Goal: Transaction & Acquisition: Purchase product/service

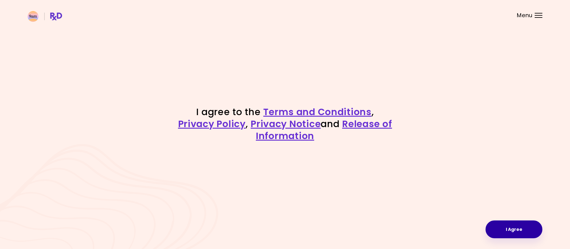
click at [518, 223] on button "I Agree" at bounding box center [513, 229] width 57 height 18
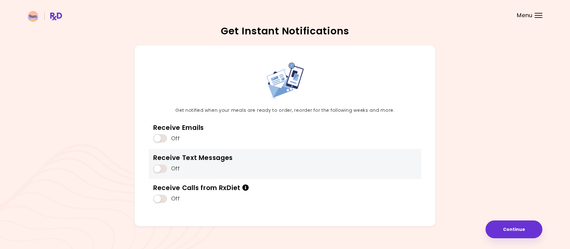
click at [158, 168] on span at bounding box center [160, 169] width 14 height 8
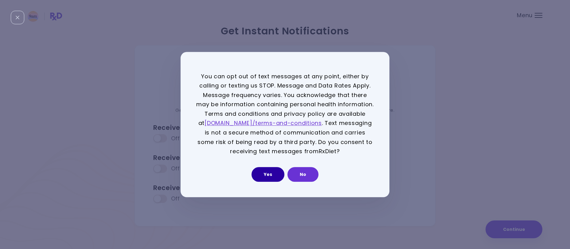
click at [278, 177] on button "Yes" at bounding box center [267, 174] width 33 height 15
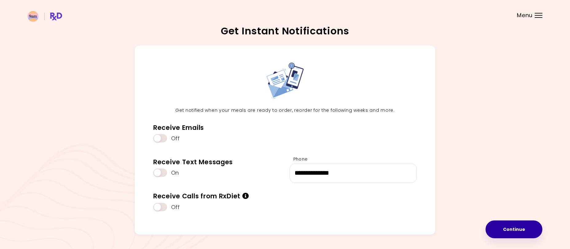
click at [517, 227] on button "Continue" at bounding box center [513, 229] width 57 height 18
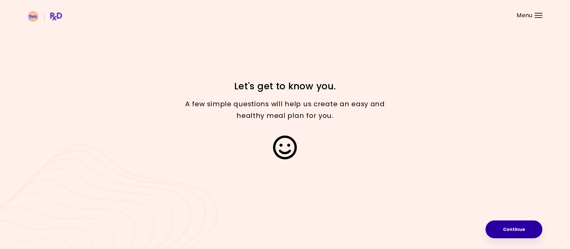
click at [508, 229] on button "Continue" at bounding box center [513, 229] width 57 height 18
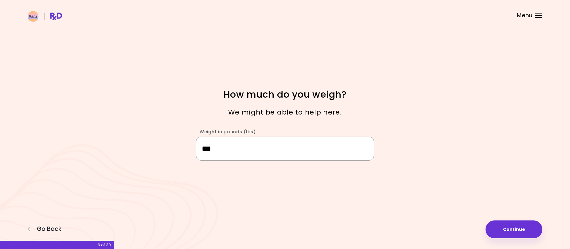
click at [234, 155] on input "***" at bounding box center [285, 149] width 178 height 24
type input "***"
click at [529, 230] on button "Continue" at bounding box center [513, 229] width 57 height 18
select select "****"
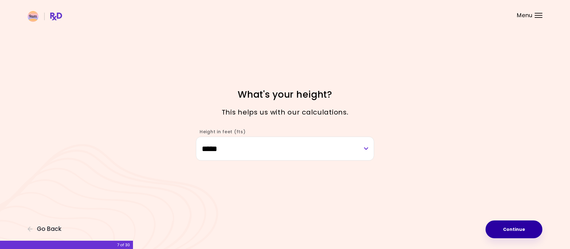
click at [528, 230] on button "Continue" at bounding box center [513, 229] width 57 height 18
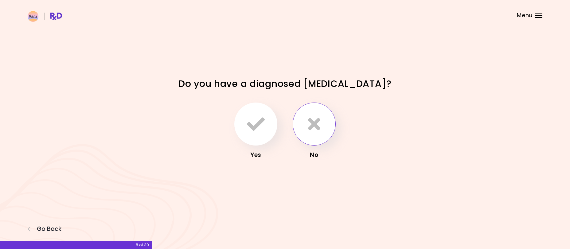
click at [321, 121] on button "button" at bounding box center [314, 124] width 43 height 43
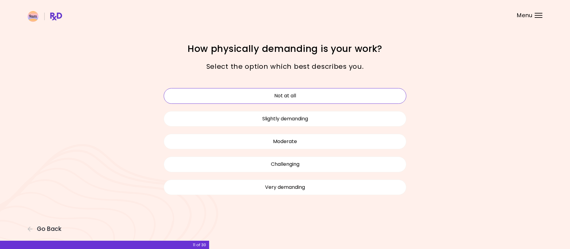
click at [250, 98] on button "Not at all" at bounding box center [285, 95] width 243 height 15
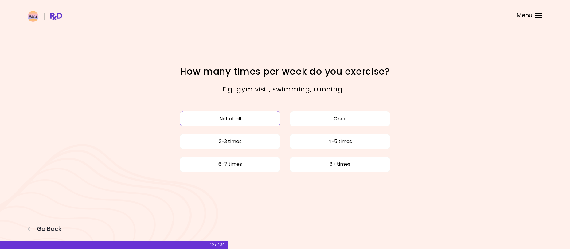
click at [264, 120] on button "Not at all" at bounding box center [230, 118] width 101 height 15
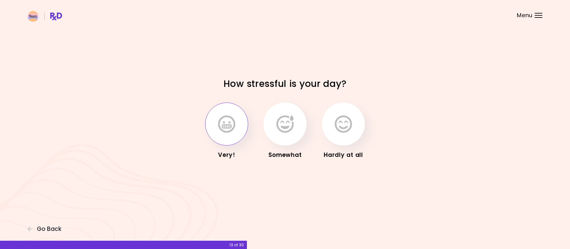
click at [220, 127] on icon "button" at bounding box center [226, 124] width 17 height 18
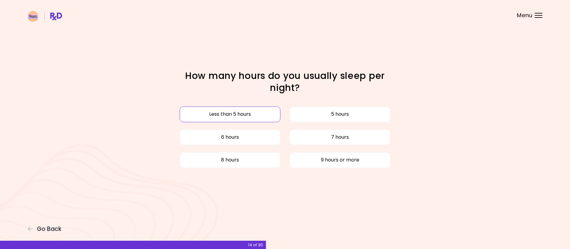
click at [257, 113] on button "Less than 5 hours" at bounding box center [230, 114] width 101 height 15
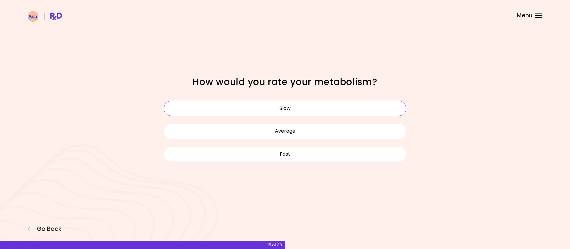
click at [255, 106] on button "Slow" at bounding box center [285, 108] width 243 height 15
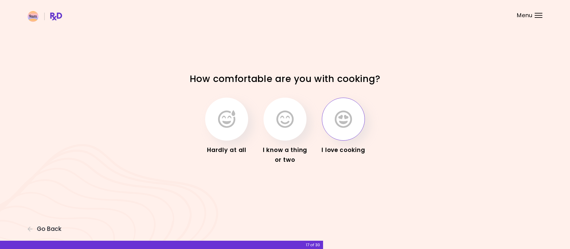
click at [343, 117] on icon "button" at bounding box center [343, 119] width 17 height 18
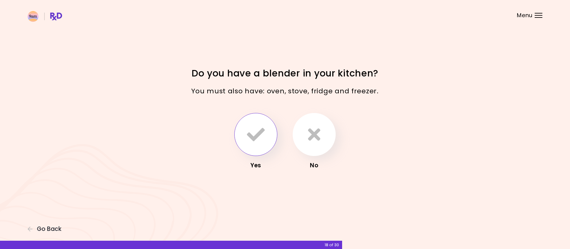
click at [260, 137] on icon "button" at bounding box center [256, 135] width 18 height 18
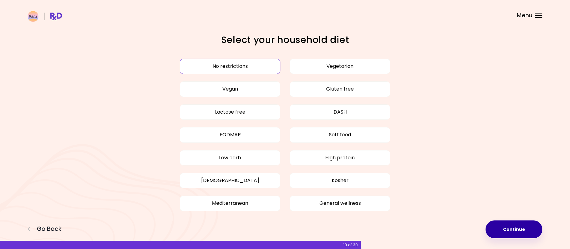
click at [494, 229] on button "Continue" at bounding box center [513, 229] width 57 height 18
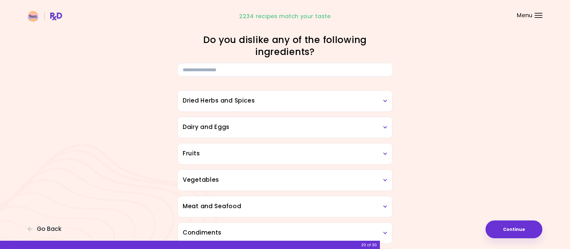
click at [360, 101] on h3 "Dried Herbs and Spices" at bounding box center [285, 100] width 204 height 9
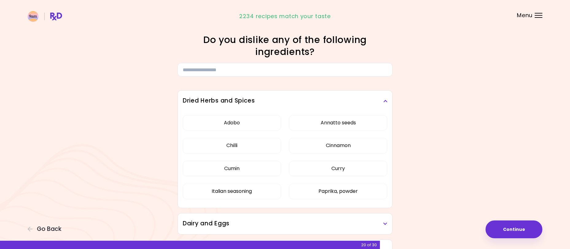
click at [375, 101] on h3 "Dried Herbs and Spices" at bounding box center [285, 100] width 204 height 9
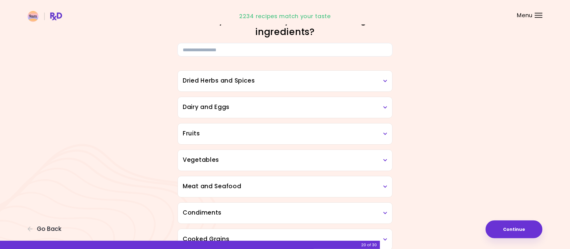
scroll to position [37, 0]
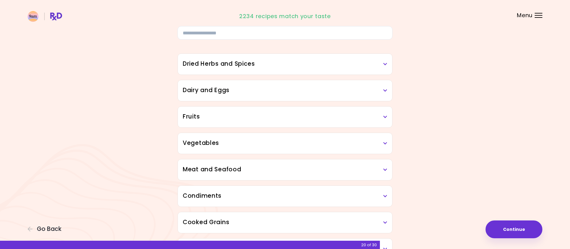
click at [315, 64] on h3 "Dried Herbs and Spices" at bounding box center [285, 64] width 204 height 9
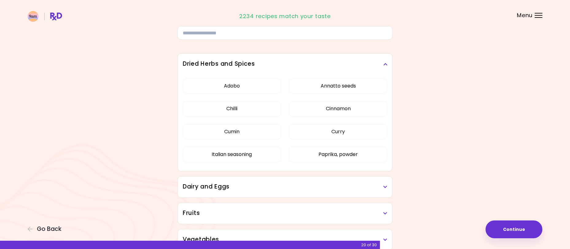
click at [315, 64] on h3 "Dried Herbs and Spices" at bounding box center [285, 64] width 204 height 9
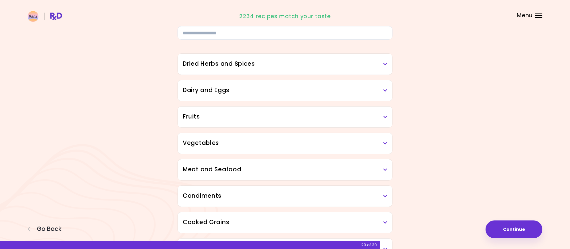
click at [287, 92] on h3 "Dairy and Eggs" at bounding box center [285, 90] width 204 height 9
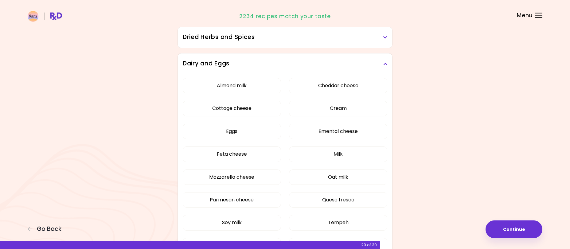
scroll to position [74, 0]
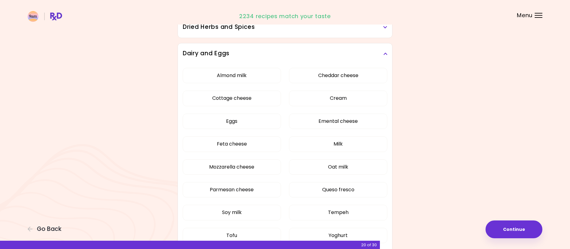
click at [290, 59] on div "Dairy and Eggs" at bounding box center [285, 53] width 214 height 21
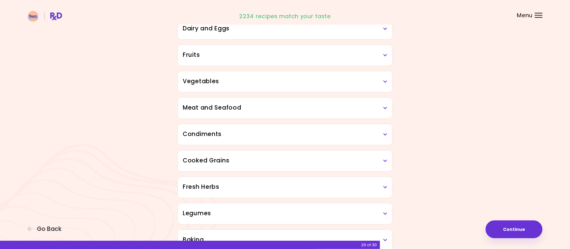
scroll to position [111, 0]
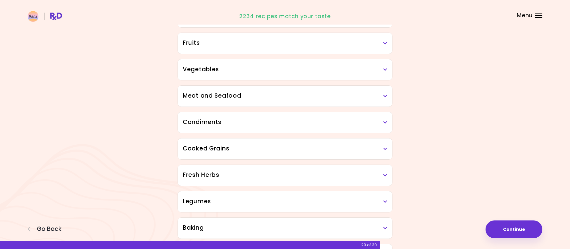
click at [260, 40] on h3 "Fruits" at bounding box center [285, 43] width 204 height 9
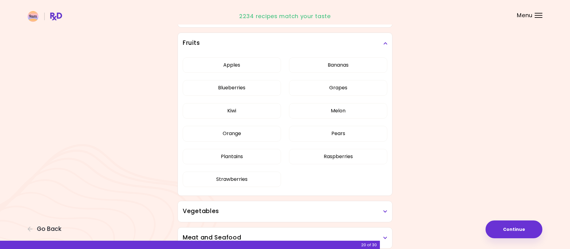
click at [260, 40] on h3 "Fruits" at bounding box center [285, 43] width 204 height 9
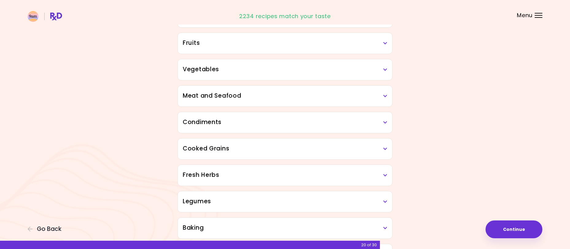
click at [248, 69] on h3 "Vegetables" at bounding box center [285, 69] width 204 height 9
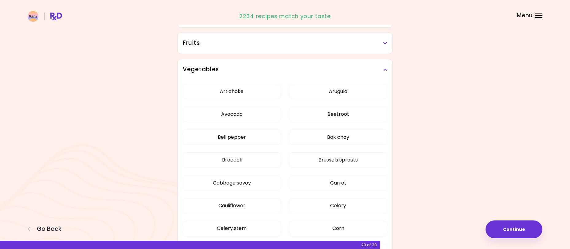
click at [248, 66] on h3 "Vegetables" at bounding box center [285, 69] width 204 height 9
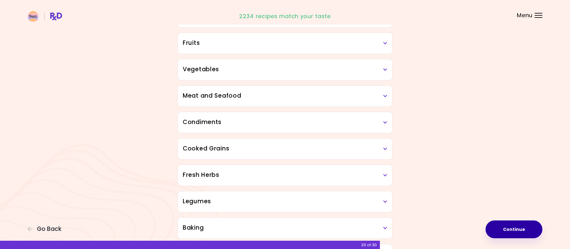
click at [539, 227] on button "Continue" at bounding box center [513, 229] width 57 height 18
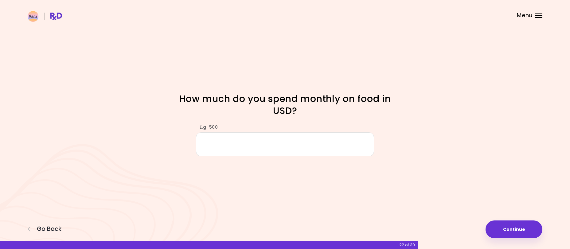
type input "*"
type input "***"
click at [510, 228] on button "Continue" at bounding box center [513, 229] width 57 height 18
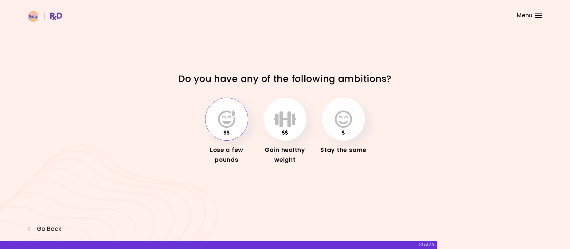
click at [227, 120] on icon "button" at bounding box center [226, 119] width 17 height 18
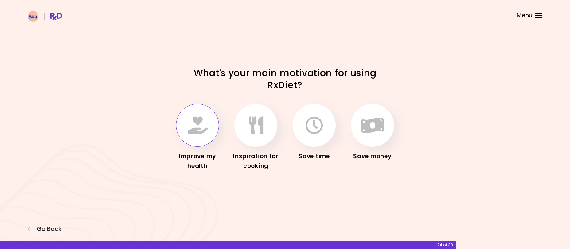
click at [191, 121] on icon "button" at bounding box center [198, 125] width 20 height 18
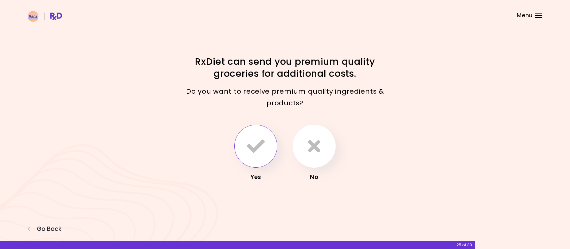
click at [253, 148] on icon "button" at bounding box center [256, 146] width 18 height 18
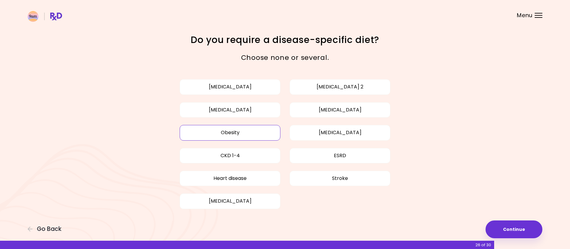
click at [231, 129] on button "Obesity" at bounding box center [230, 132] width 101 height 15
click at [240, 108] on button "[MEDICAL_DATA]" at bounding box center [230, 109] width 101 height 15
click at [496, 226] on button "Continue" at bounding box center [513, 229] width 57 height 18
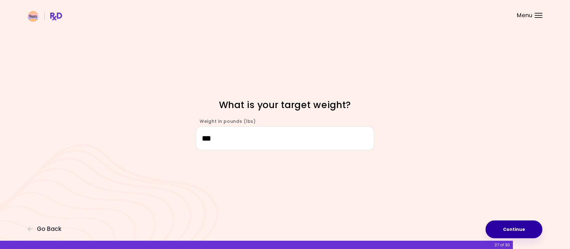
type input "***"
click at [525, 227] on button "Continue" at bounding box center [513, 229] width 57 height 18
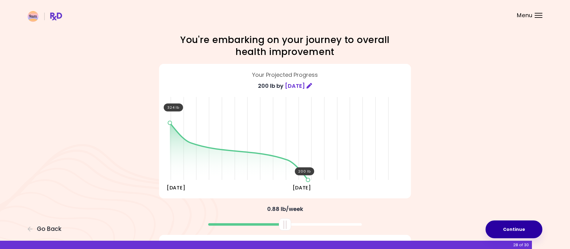
click at [503, 228] on button "Continue" at bounding box center [513, 229] width 57 height 18
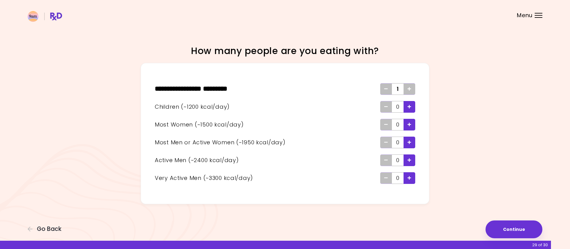
click at [406, 105] on div "Add - Child" at bounding box center [409, 107] width 12 height 12
click at [407, 144] on div "Add - Man or Active Woman" at bounding box center [409, 143] width 12 height 12
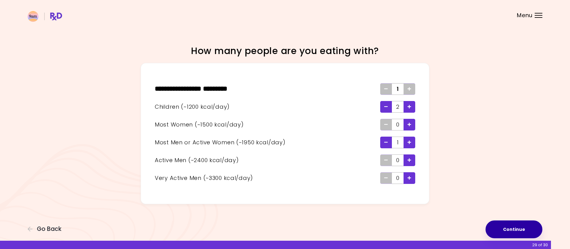
click at [500, 224] on button "Continue" at bounding box center [513, 229] width 57 height 18
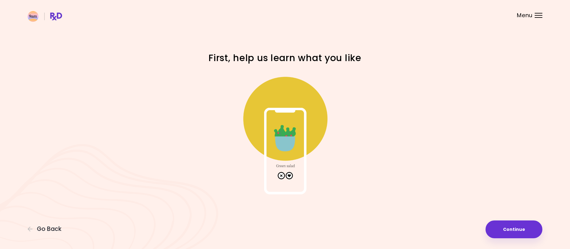
click at [290, 176] on img at bounding box center [285, 133] width 123 height 123
click at [506, 224] on button "Continue" at bounding box center [513, 229] width 57 height 18
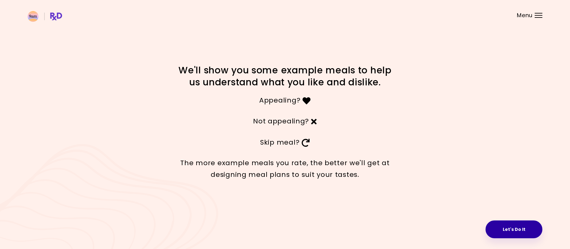
click at [510, 227] on button "Let's Do It" at bounding box center [513, 229] width 57 height 18
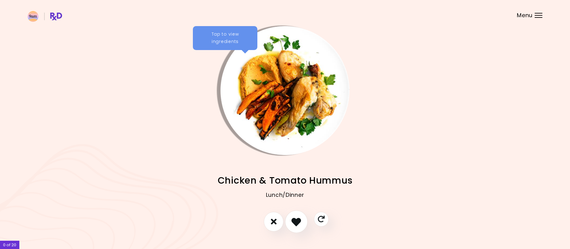
click at [296, 223] on icon "I like this recipe" at bounding box center [296, 222] width 10 height 10
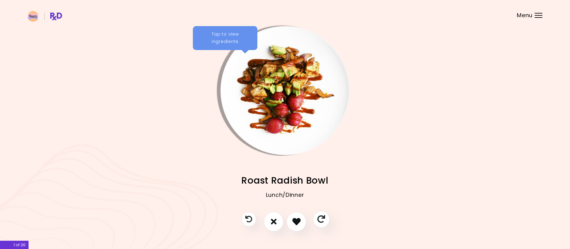
click at [320, 218] on icon "Skip" at bounding box center [321, 219] width 8 height 8
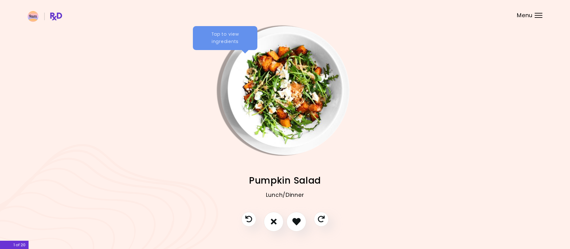
click at [329, 218] on div at bounding box center [284, 225] width 99 height 26
click at [322, 217] on icon "Skip" at bounding box center [321, 219] width 8 height 8
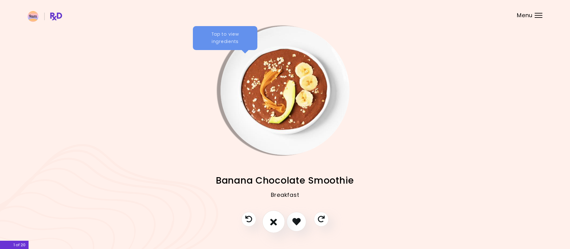
click at [278, 217] on button "I don't like this recipe" at bounding box center [273, 221] width 23 height 23
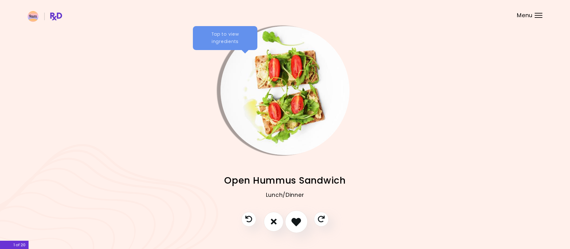
click at [293, 219] on icon "I like this recipe" at bounding box center [296, 222] width 10 height 10
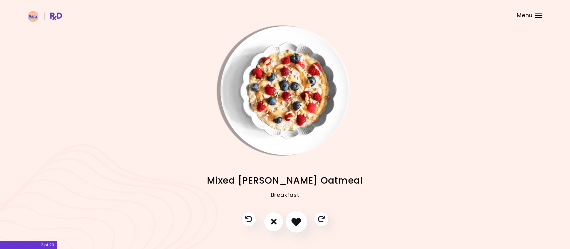
click at [297, 219] on icon "I like this recipe" at bounding box center [296, 222] width 10 height 10
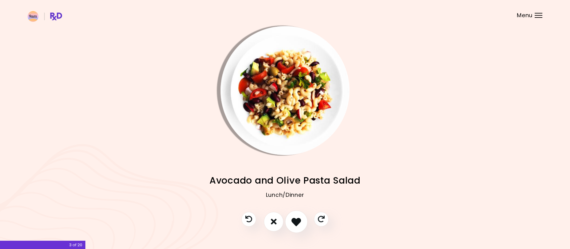
click at [297, 219] on icon "I like this recipe" at bounding box center [296, 222] width 10 height 10
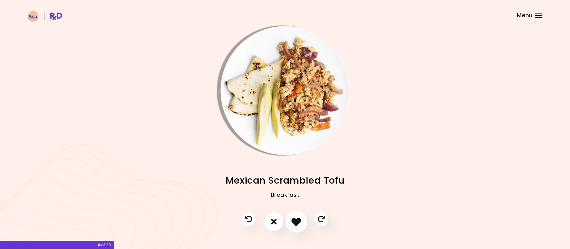
click at [297, 219] on icon "I like this recipe" at bounding box center [296, 222] width 10 height 10
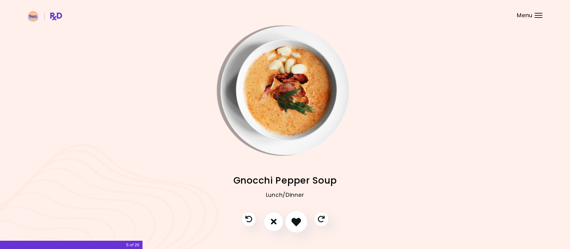
click at [297, 219] on icon "I like this recipe" at bounding box center [296, 222] width 10 height 10
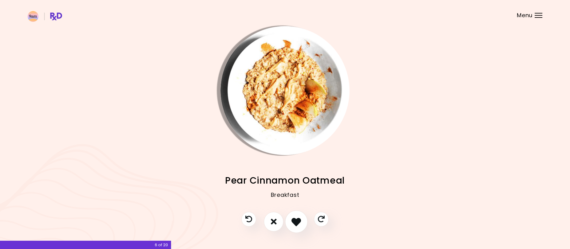
click at [297, 219] on icon "I like this recipe" at bounding box center [296, 222] width 10 height 10
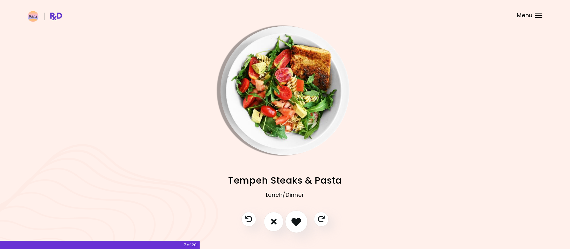
click at [297, 219] on icon "I like this recipe" at bounding box center [296, 222] width 10 height 10
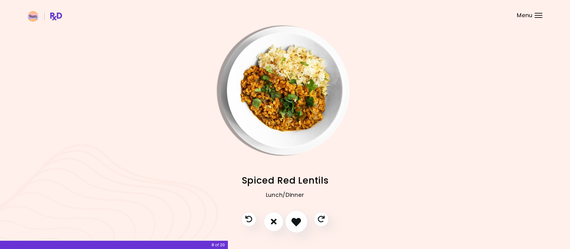
click at [297, 219] on icon "I like this recipe" at bounding box center [296, 222] width 10 height 10
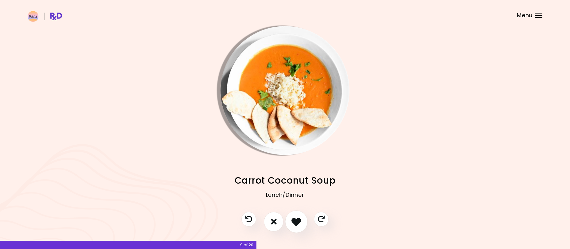
click at [297, 219] on icon "I like this recipe" at bounding box center [296, 222] width 10 height 10
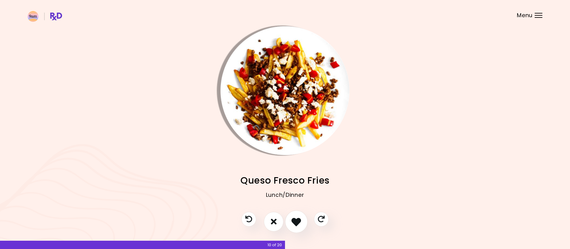
click at [297, 219] on icon "I like this recipe" at bounding box center [296, 222] width 10 height 10
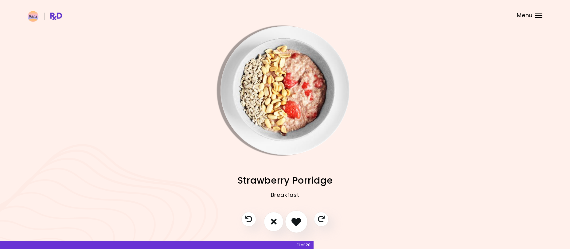
click at [297, 219] on icon "I like this recipe" at bounding box center [296, 222] width 10 height 10
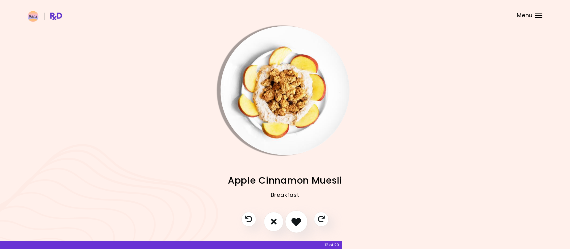
click at [297, 219] on icon "I like this recipe" at bounding box center [296, 222] width 10 height 10
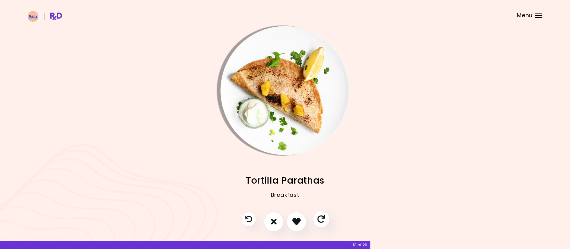
click at [317, 219] on button "Skip" at bounding box center [321, 219] width 17 height 17
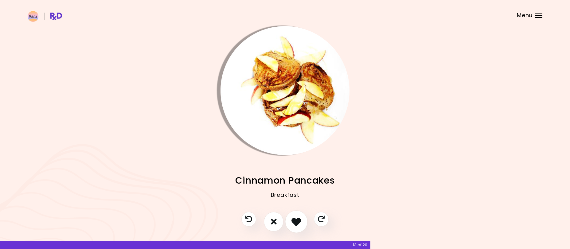
click at [301, 219] on icon "I like this recipe" at bounding box center [296, 222] width 10 height 10
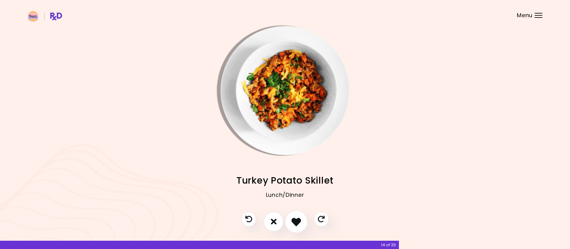
click at [301, 219] on icon "I like this recipe" at bounding box center [296, 222] width 10 height 10
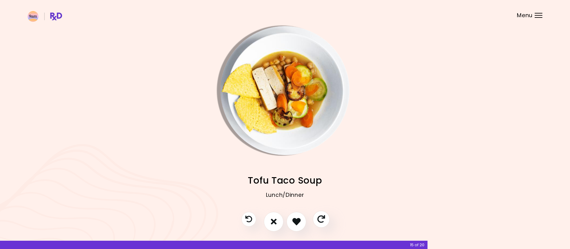
click at [322, 219] on icon "Skip" at bounding box center [321, 219] width 8 height 8
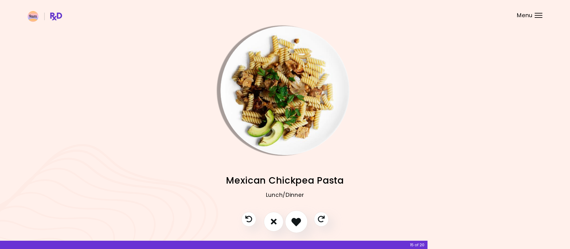
click at [294, 218] on icon "I like this recipe" at bounding box center [296, 222] width 10 height 10
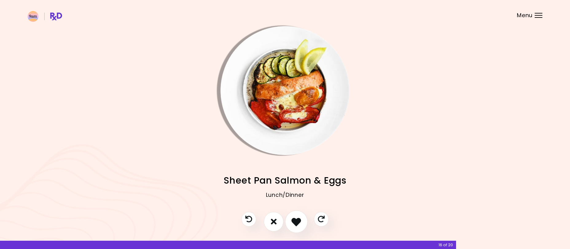
click at [294, 218] on icon "I like this recipe" at bounding box center [296, 222] width 10 height 10
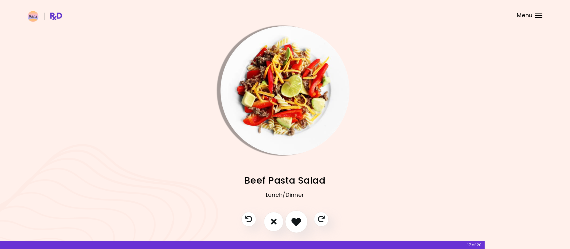
click at [294, 218] on icon "I like this recipe" at bounding box center [296, 222] width 10 height 10
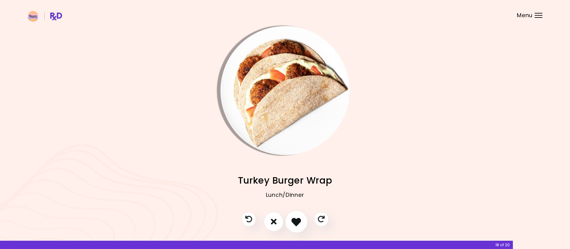
click at [295, 218] on icon "I like this recipe" at bounding box center [296, 222] width 10 height 10
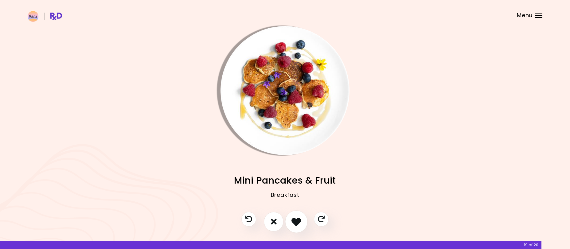
click at [295, 218] on icon "I like this recipe" at bounding box center [296, 222] width 10 height 10
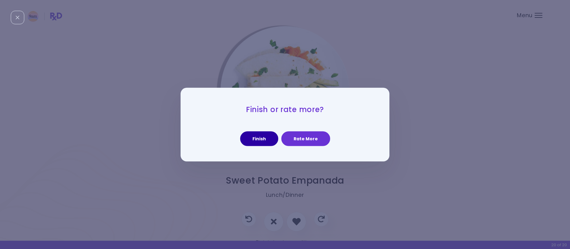
click at [267, 141] on button "Finish" at bounding box center [259, 138] width 38 height 15
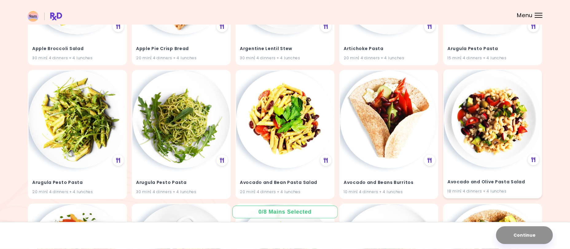
scroll to position [184, 0]
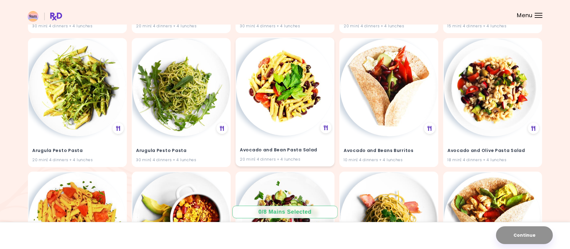
click at [303, 124] on img at bounding box center [285, 87] width 98 height 98
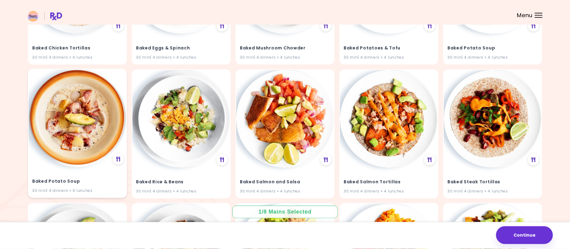
scroll to position [1230, 0]
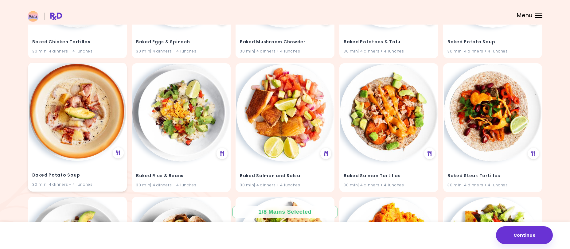
click at [90, 129] on img at bounding box center [78, 112] width 98 height 98
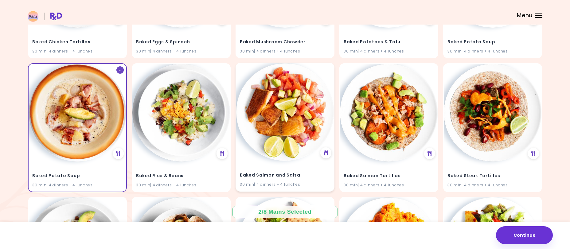
click at [308, 114] on img at bounding box center [285, 112] width 98 height 98
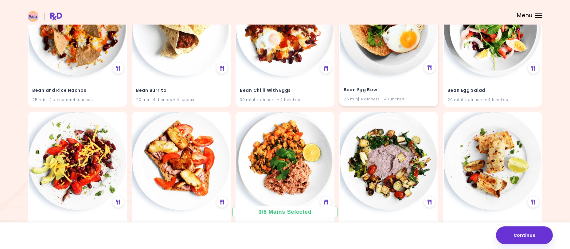
scroll to position [1966, 0]
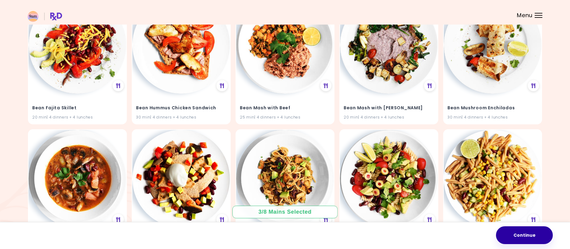
click at [526, 237] on button "Continue" at bounding box center [524, 235] width 57 height 18
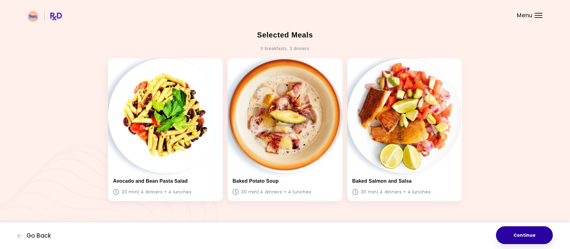
click at [514, 234] on button "Continue" at bounding box center [524, 235] width 57 height 18
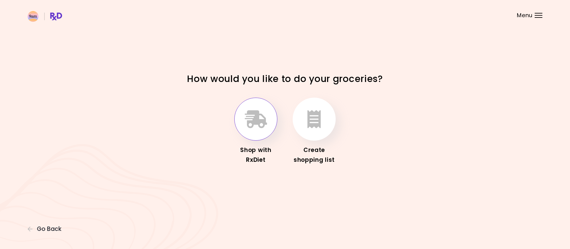
click at [264, 115] on icon "button" at bounding box center [256, 119] width 22 height 18
